Goal: Information Seeking & Learning: Check status

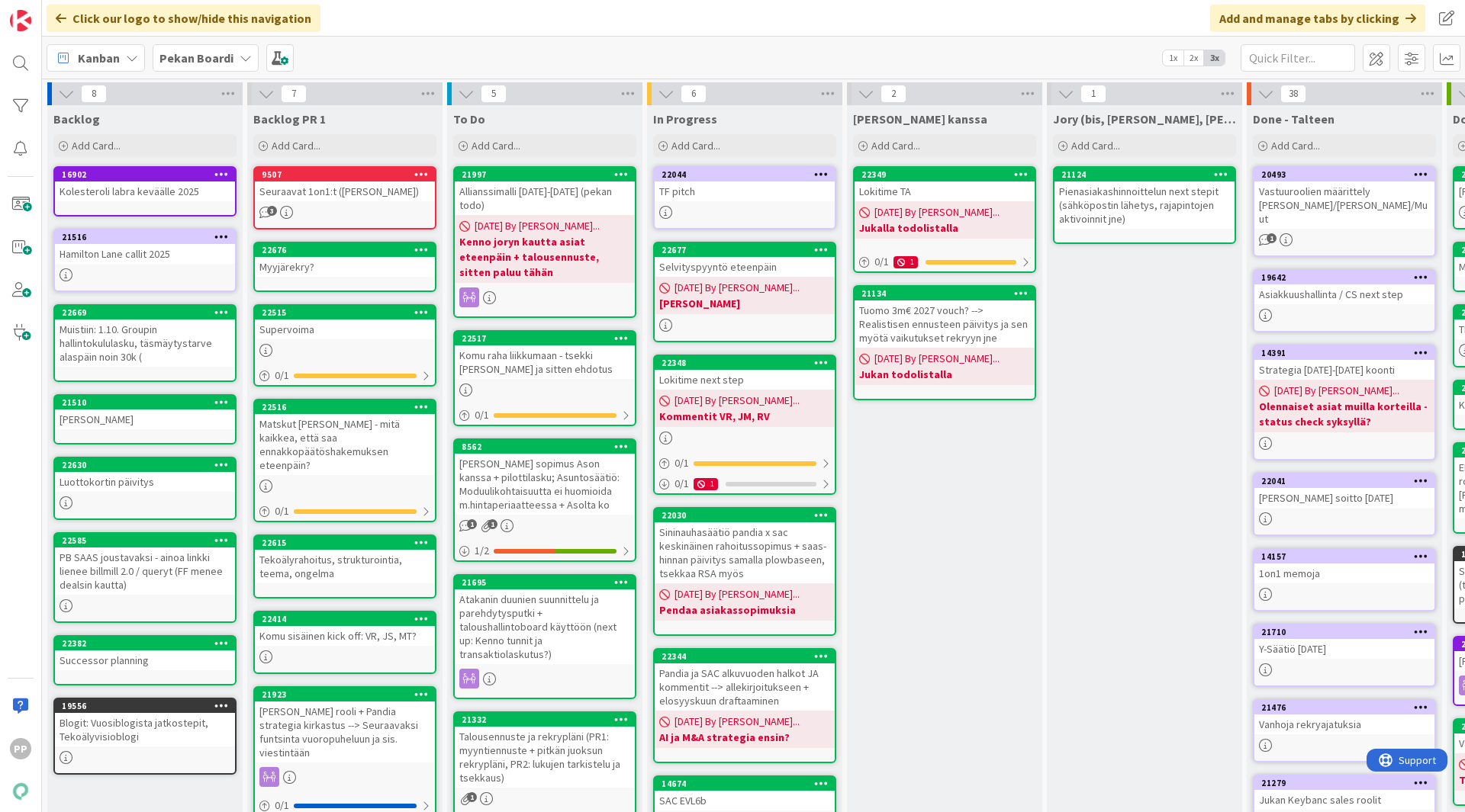
click at [740, 186] on div "TF pitch" at bounding box center [745, 191] width 180 height 20
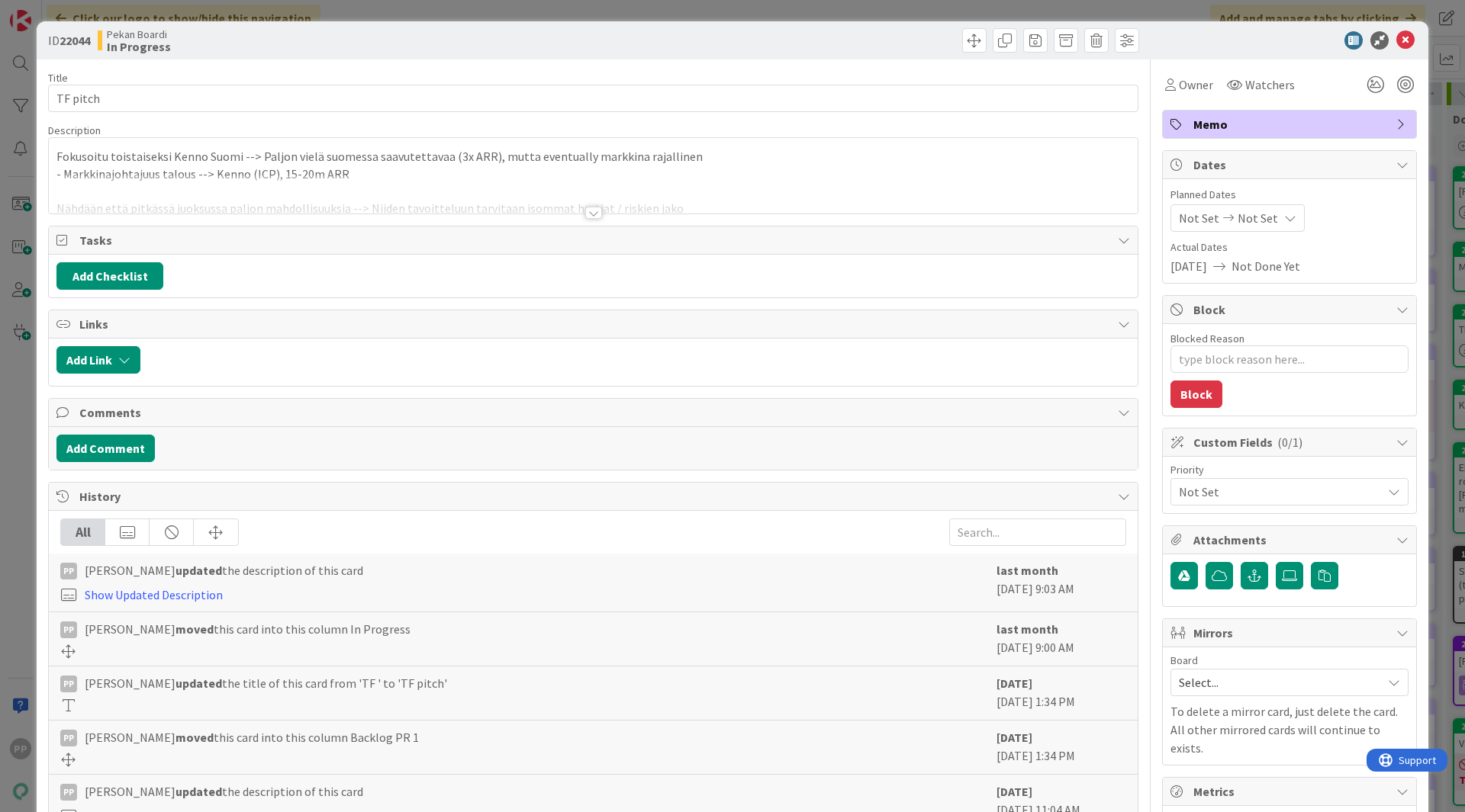
click at [545, 175] on div at bounding box center [592, 194] width 1089 height 39
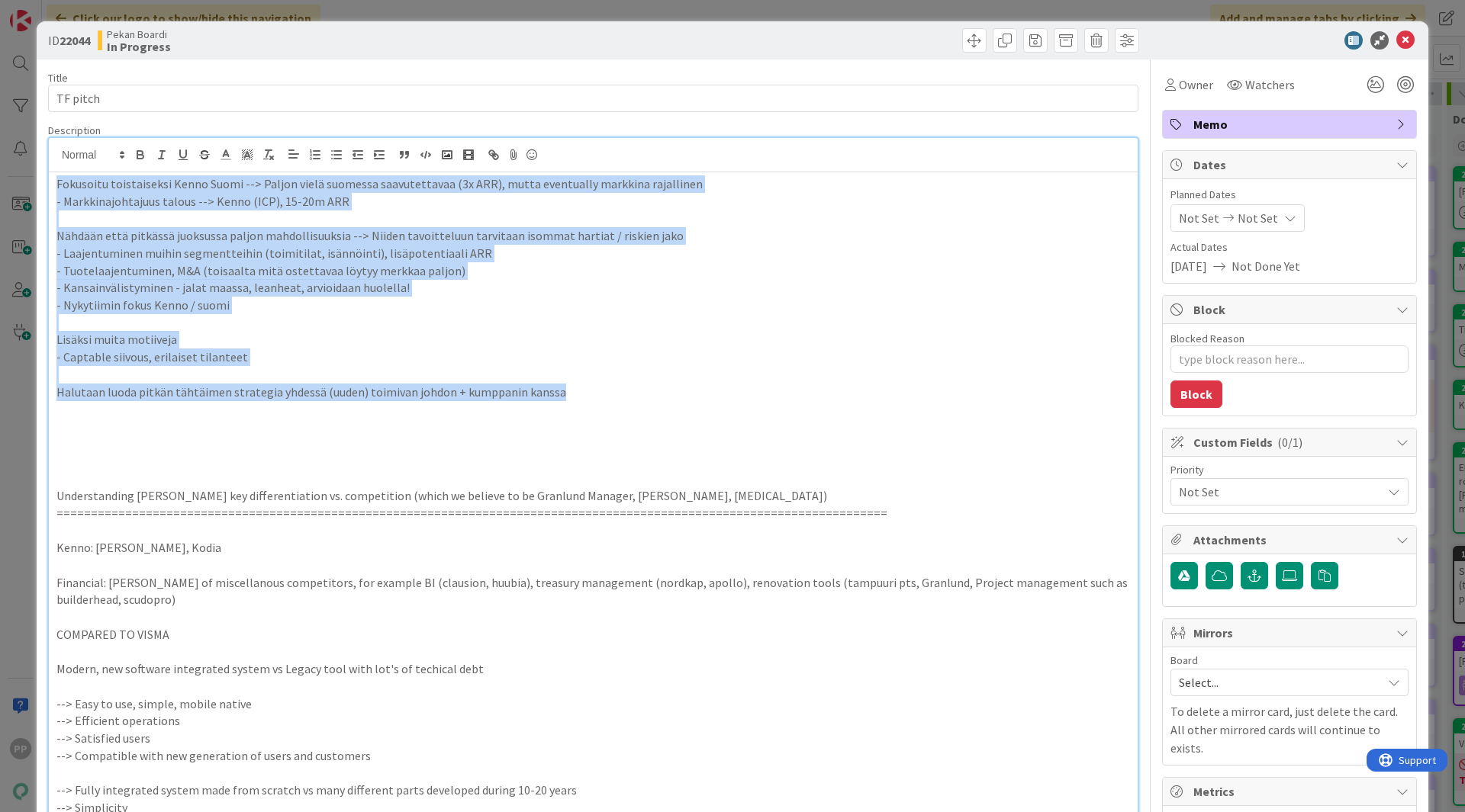
drag, startPoint x: 578, startPoint y: 397, endPoint x: 0, endPoint y: 128, distance: 637.5
click at [0, 128] on div "ID 22044 Pekan Boardi In Progress Title 8 / 128 TF pitch Description PP [PERSON…" at bounding box center [732, 406] width 1465 height 812
copy div "Fokusoitu toistaiseksi Kenno Suomi --> Paljon vielä suomessa saavutettavaa (3x …"
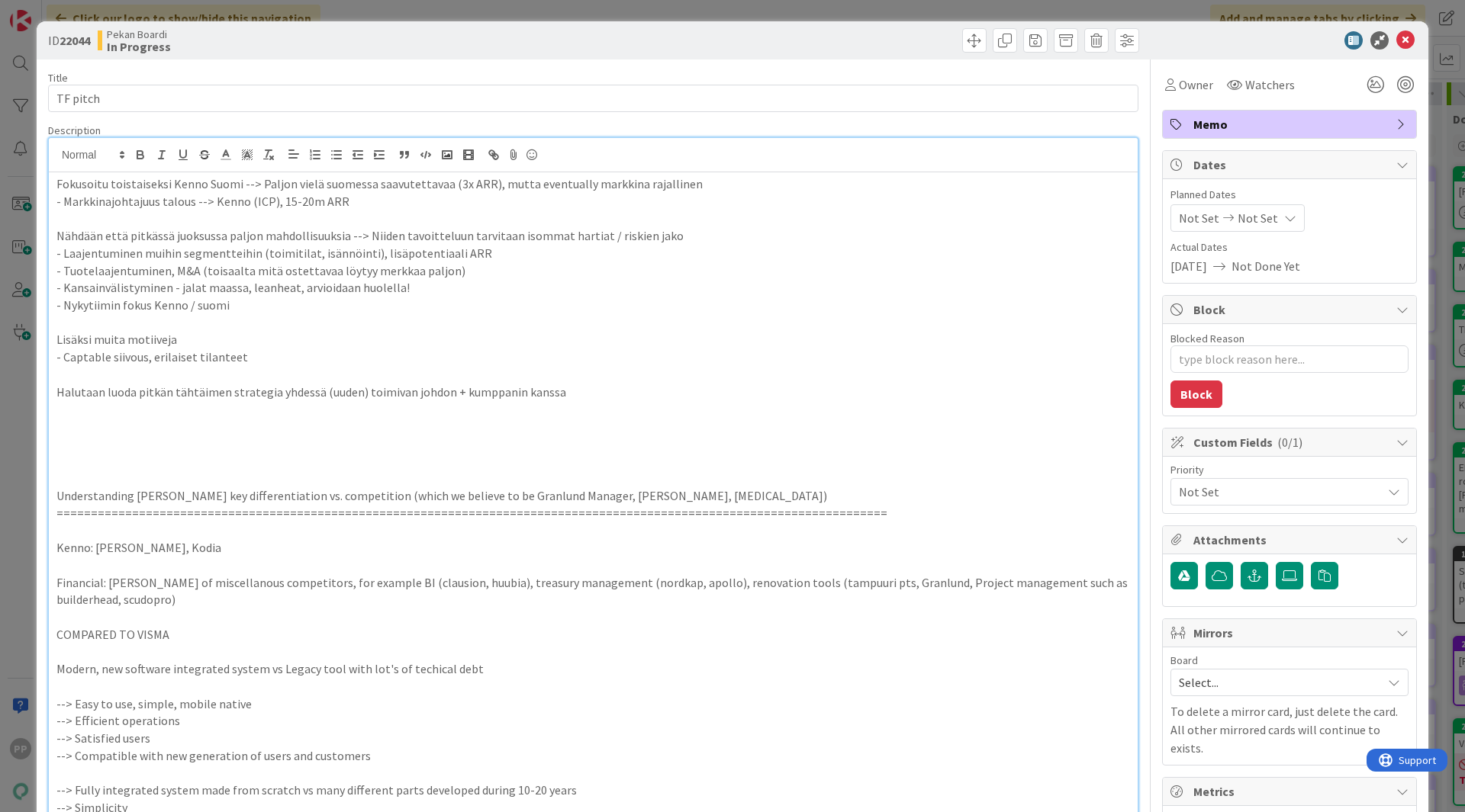
click at [22, 128] on div "ID 22044 Pekan Boardi In Progress Title 8 / 128 TF pitch Description PP [PERSON…" at bounding box center [732, 406] width 1465 height 812
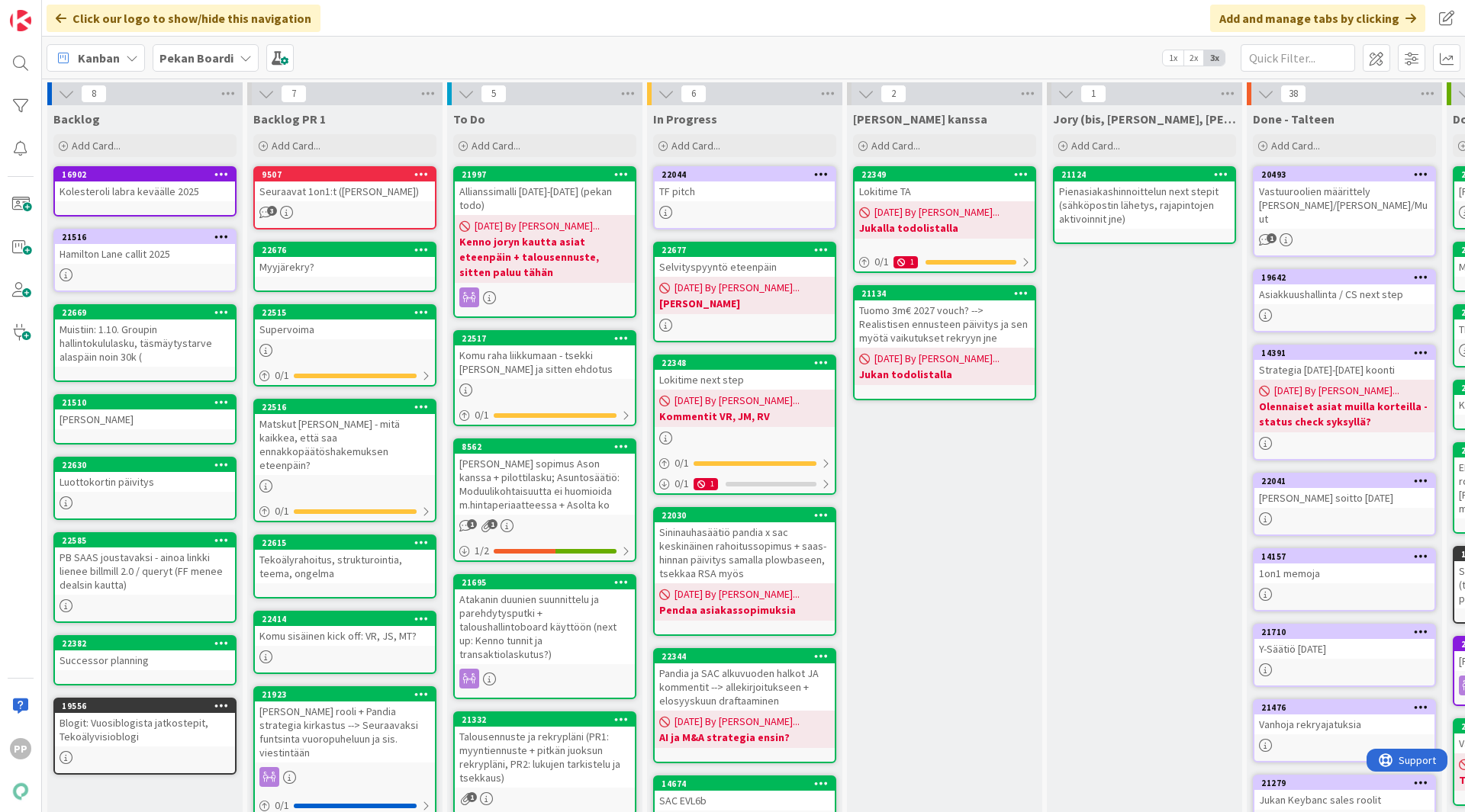
click at [230, 62] on div "Pekan Boardi" at bounding box center [206, 58] width 106 height 27
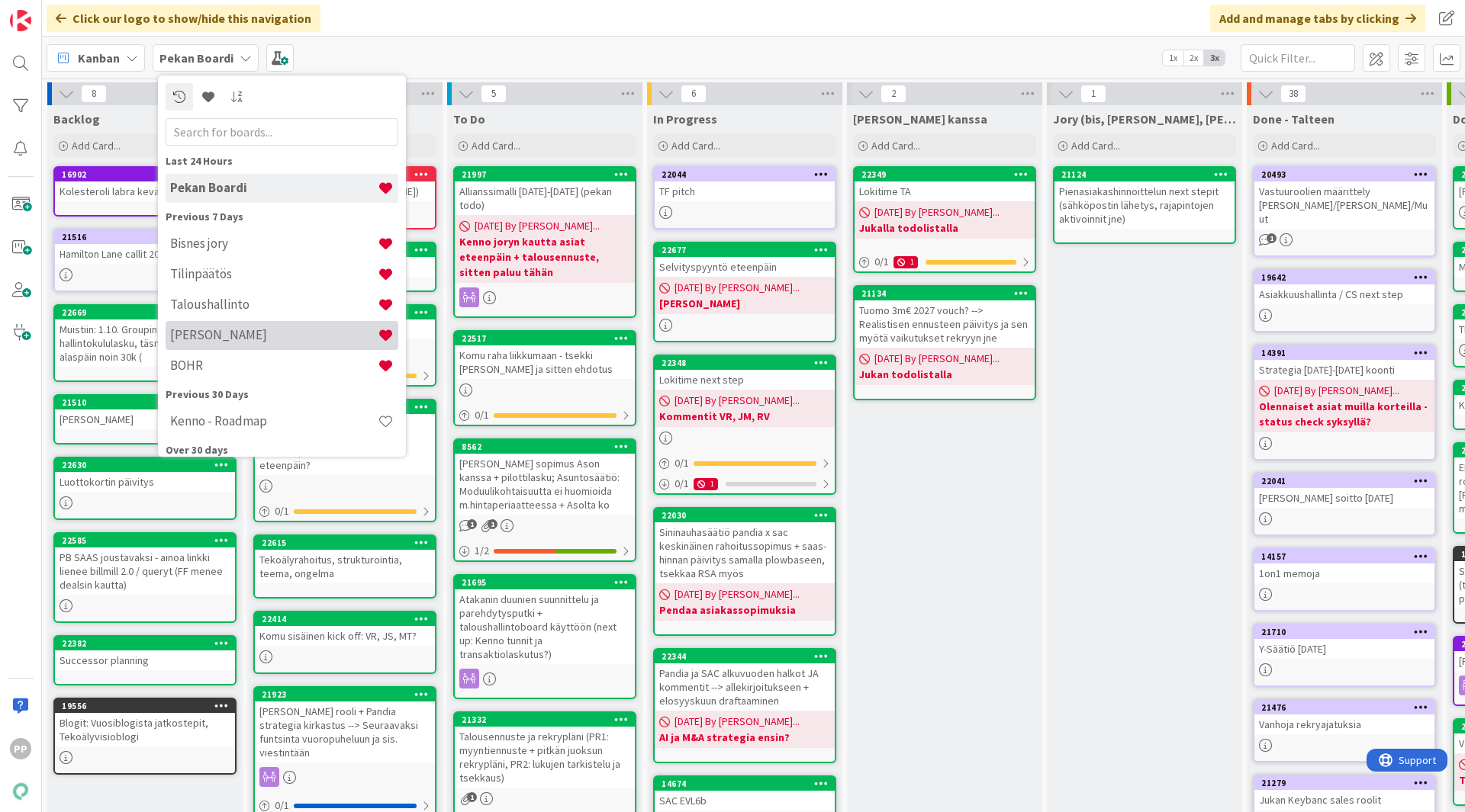
click at [234, 333] on h4 "[PERSON_NAME]" at bounding box center [273, 335] width 207 height 16
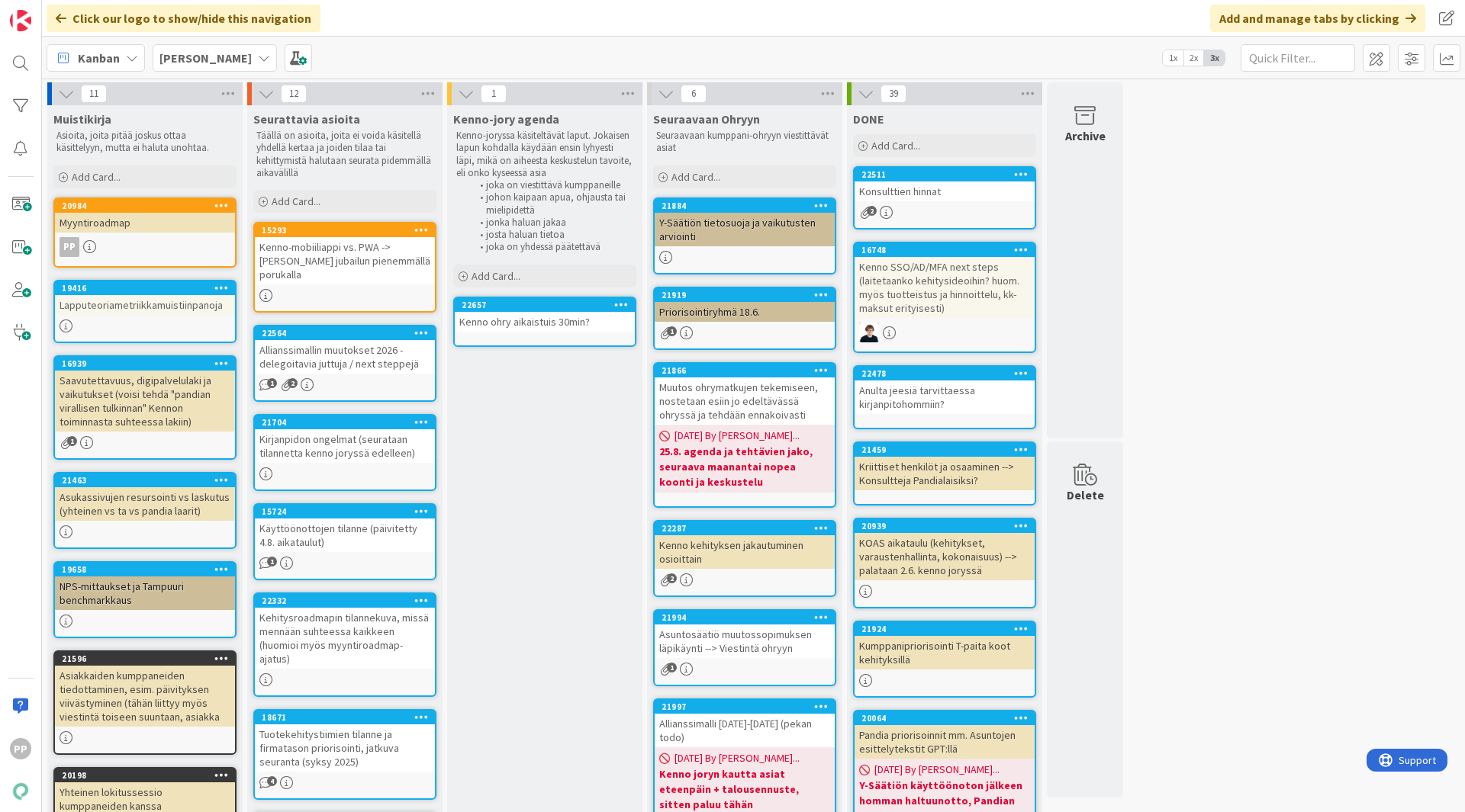
click at [302, 541] on div "Käyttöönottojen tilanne (päivitetty 4.8. aikataulut)" at bounding box center [345, 535] width 180 height 34
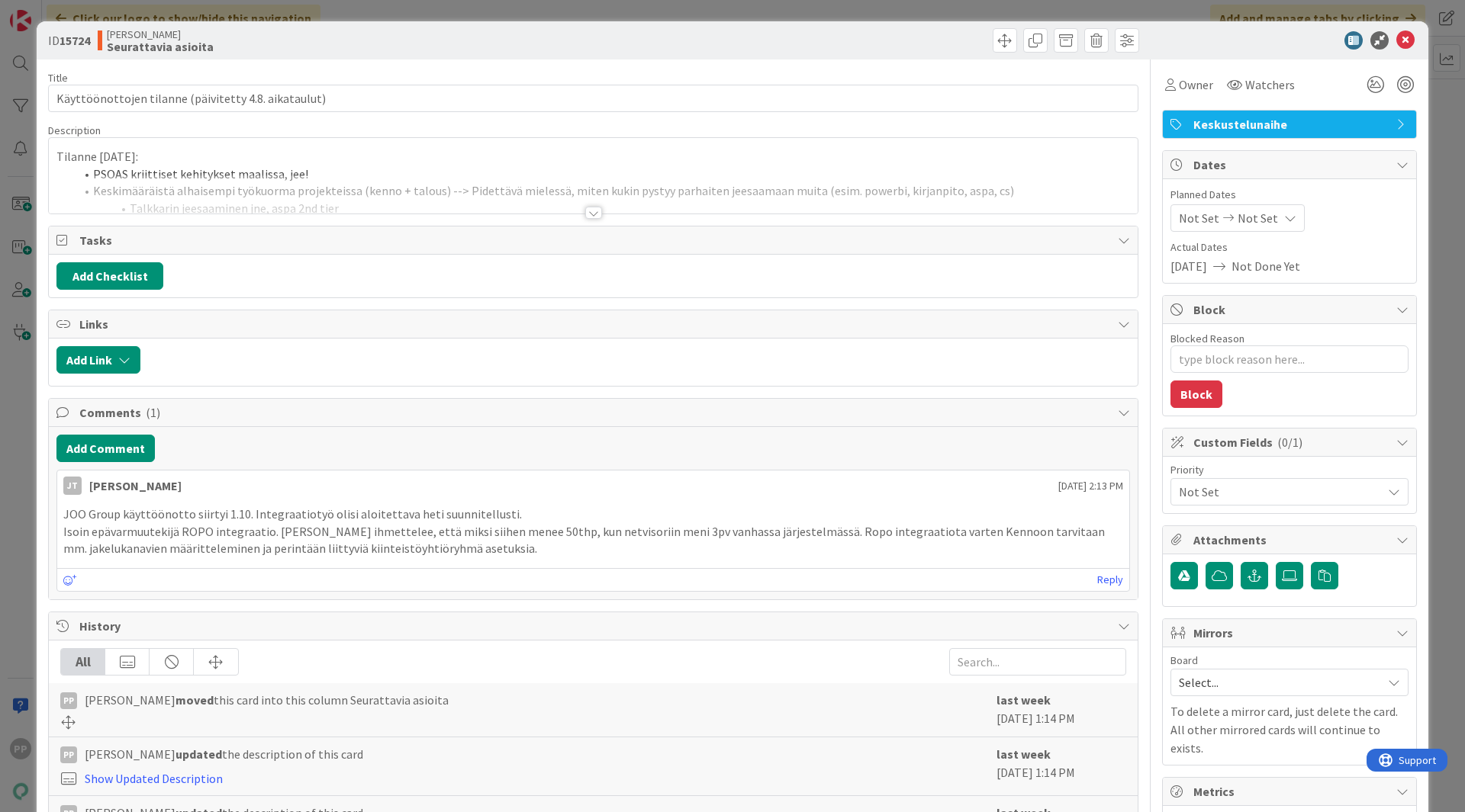
type textarea "x"
click at [378, 193] on div at bounding box center [592, 194] width 1089 height 39
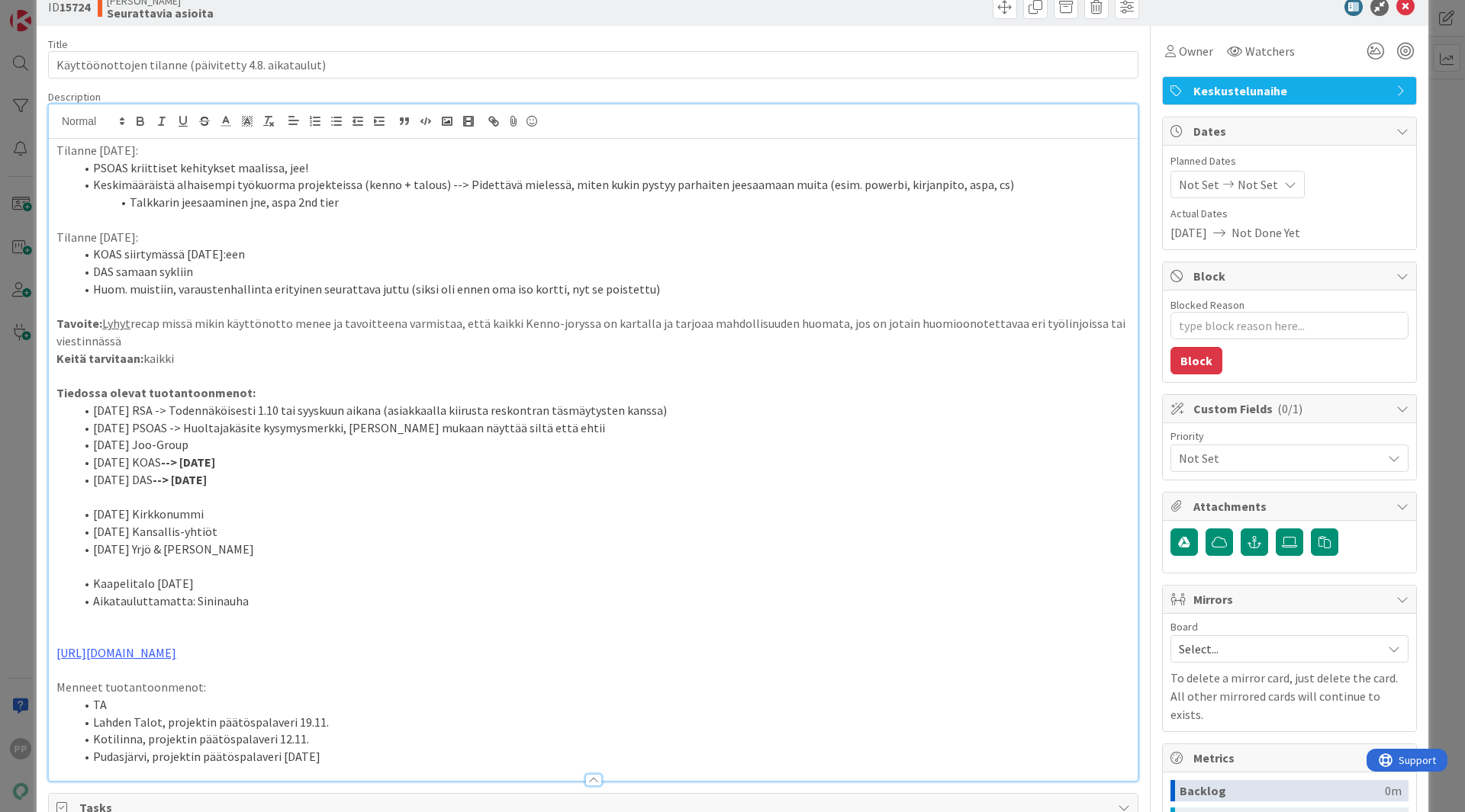
scroll to position [34, 0]
click at [153, 406] on li "[DATE] RSA -> Todennäköisesti 1.10 tai syyskuun aikana (asiakkaalla kiirusta re…" at bounding box center [603, 410] width 1056 height 17
click at [157, 425] on li "[DATE] PSOAS -> Huoltajakäsite kysymysmerkki, [PERSON_NAME] mukaan näyttää silt…" at bounding box center [603, 427] width 1056 height 17
click at [167, 451] on li "[DATE] Joo-Group" at bounding box center [603, 444] width 1056 height 17
drag, startPoint x: 169, startPoint y: 463, endPoint x: 257, endPoint y: 480, distance: 89.6
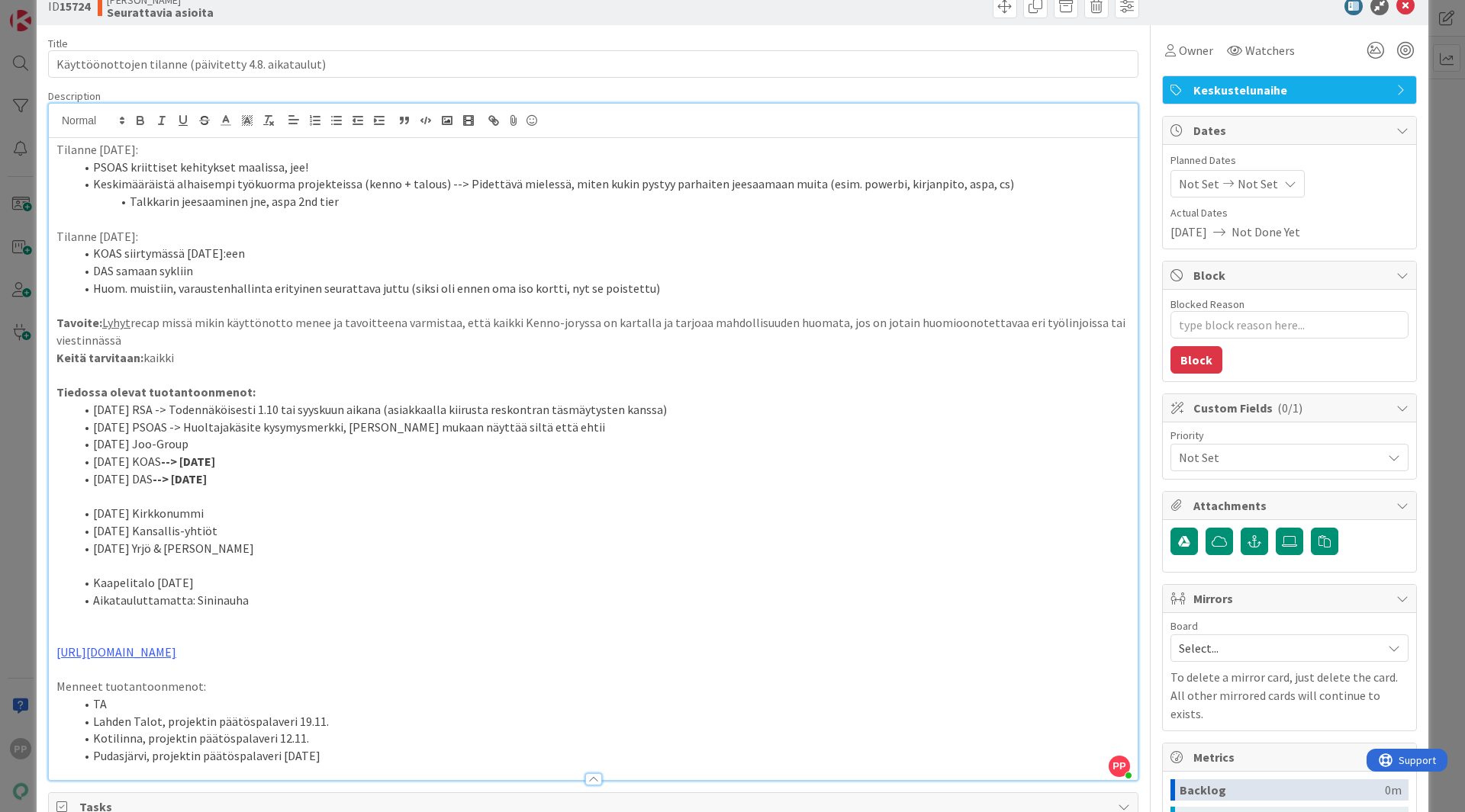
click at [257, 480] on ol "[DATE] RSA -> Todennäköisesti 1.10 tai syyskuun aikana (asiakkaalla kiirusta re…" at bounding box center [593, 444] width 1074 height 87
click at [257, 480] on li "[DATE] DAS --> [DATE]" at bounding box center [603, 480] width 1056 height 17
drag, startPoint x: 278, startPoint y: 484, endPoint x: 93, endPoint y: 484, distance: 185.0
click at [93, 484] on li "[DATE] DAS --> [DATE]" at bounding box center [603, 480] width 1056 height 17
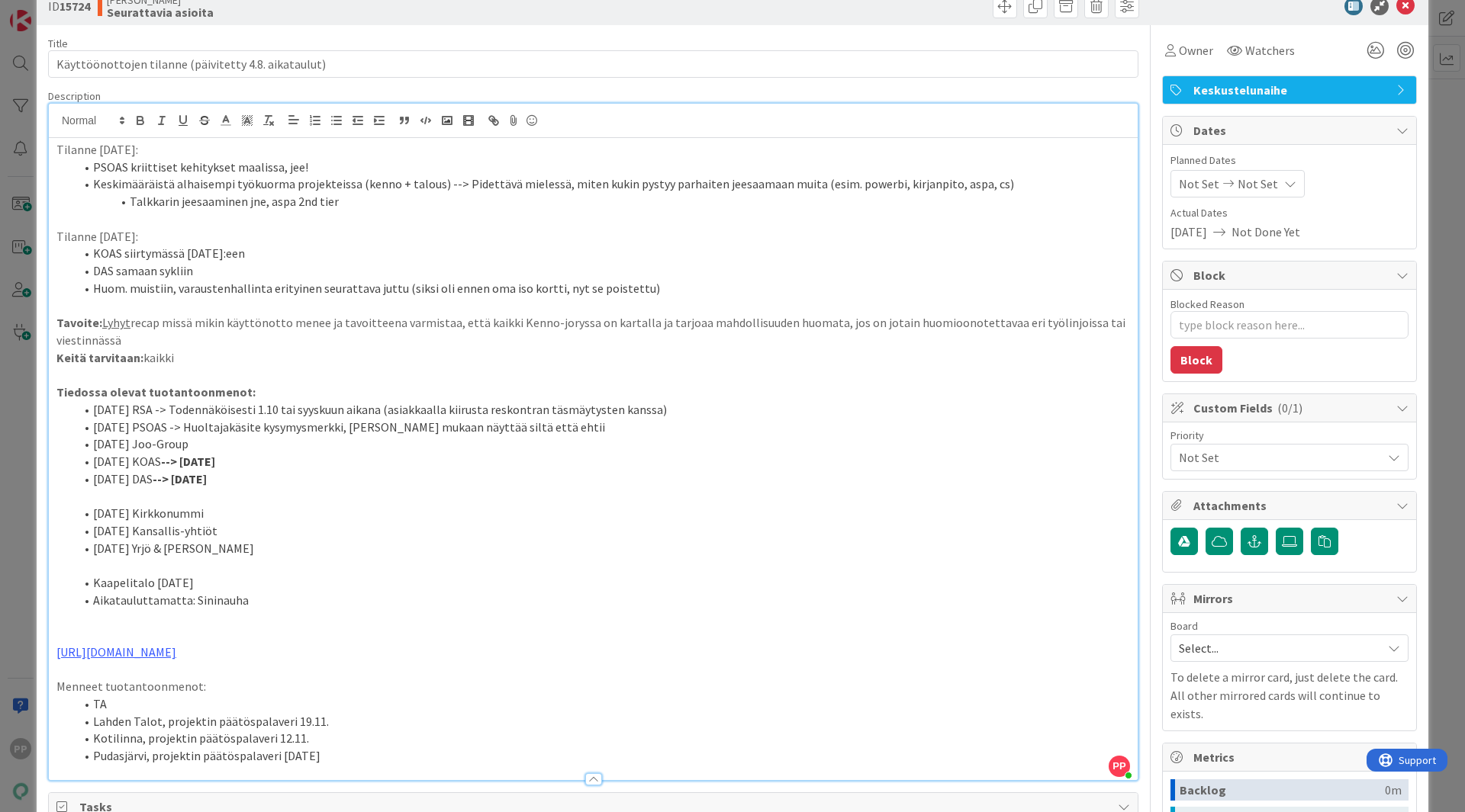
drag, startPoint x: 93, startPoint y: 484, endPoint x: 239, endPoint y: 482, distance: 146.0
click at [239, 482] on li "[DATE] DAS --> [DATE]" at bounding box center [603, 480] width 1056 height 17
drag, startPoint x: 239, startPoint y: 482, endPoint x: 86, endPoint y: 409, distance: 169.5
click at [86, 409] on ol "[DATE] RSA -> Todennäköisesti 1.10 tai syyskuun aikana (asiakkaalla kiirusta re…" at bounding box center [593, 444] width 1074 height 87
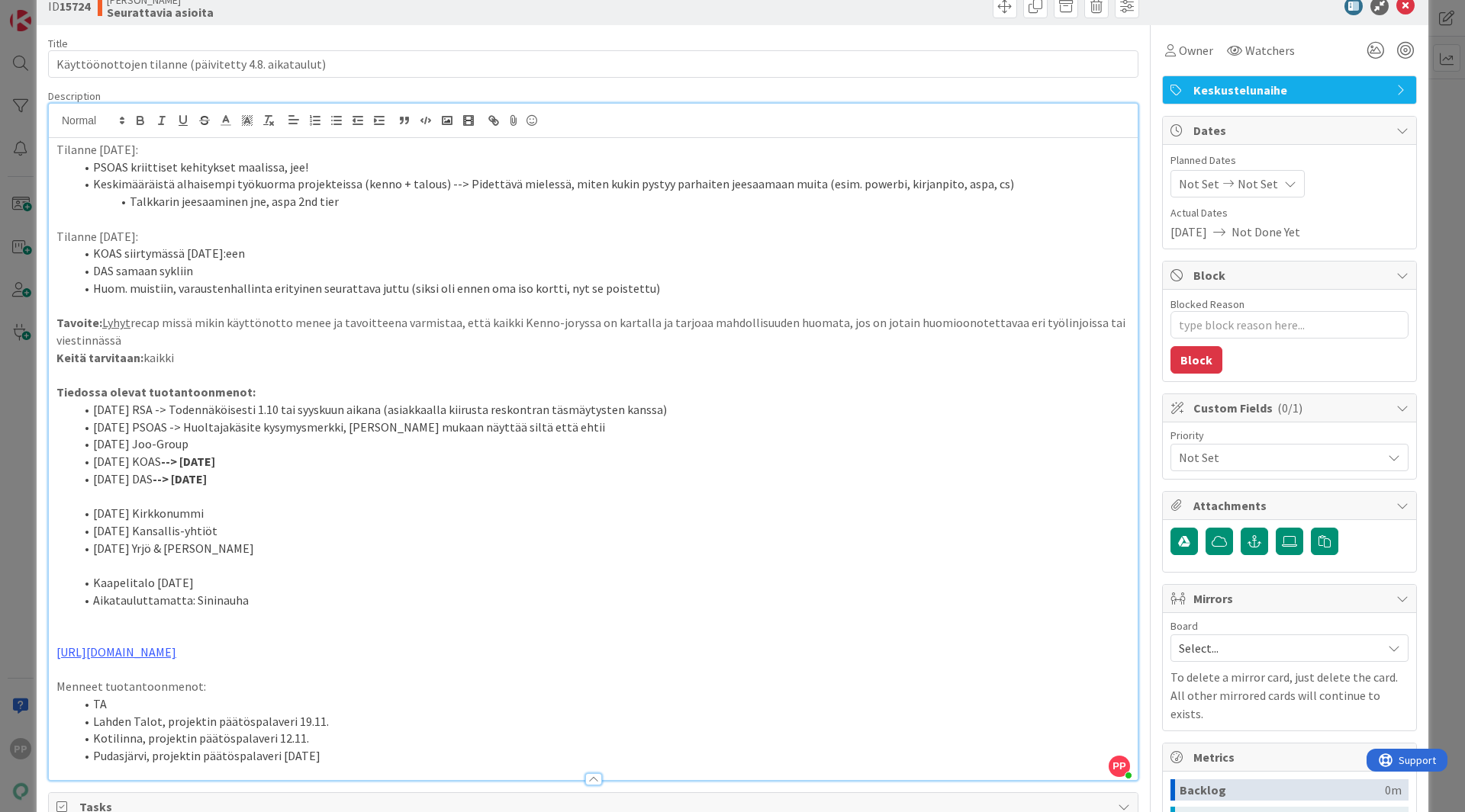
click at [93, 409] on span at bounding box center [93, 410] width 0 height 17
drag, startPoint x: 86, startPoint y: 404, endPoint x: 270, endPoint y: 476, distance: 197.6
click at [270, 476] on ol "[DATE] RSA -> Todennäköisesti 1.10 tai syyskuun aikana (asiakkaalla kiirusta re…" at bounding box center [593, 444] width 1074 height 87
click at [270, 476] on li "[DATE] DAS --> [DATE]" at bounding box center [603, 480] width 1056 height 17
